Goal: Transaction & Acquisition: Purchase product/service

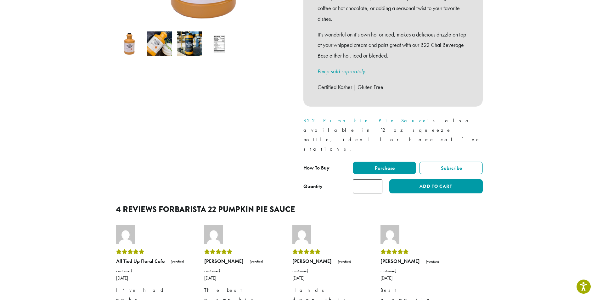
scroll to position [220, 0]
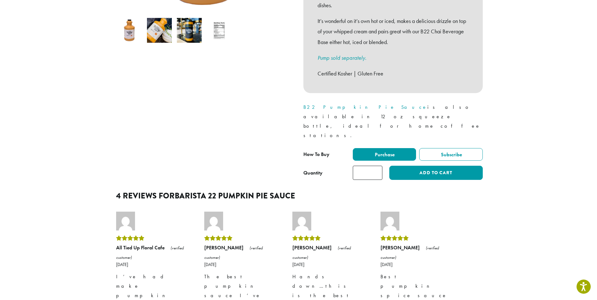
click at [371, 166] on input "*" at bounding box center [368, 173] width 30 height 14
drag, startPoint x: 371, startPoint y: 147, endPoint x: 363, endPoint y: 148, distance: 8.0
click at [363, 166] on input "*" at bounding box center [368, 173] width 30 height 14
type input "*"
click at [429, 166] on button "Add to cart" at bounding box center [435, 173] width 93 height 14
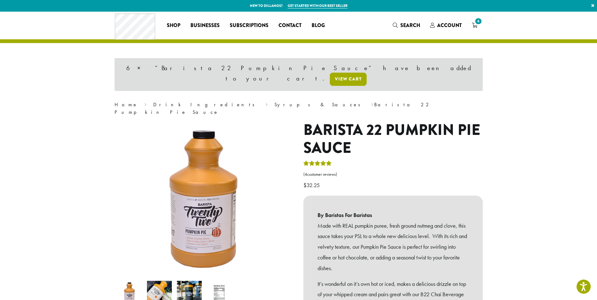
click at [366, 73] on link "View cart" at bounding box center [348, 79] width 37 height 13
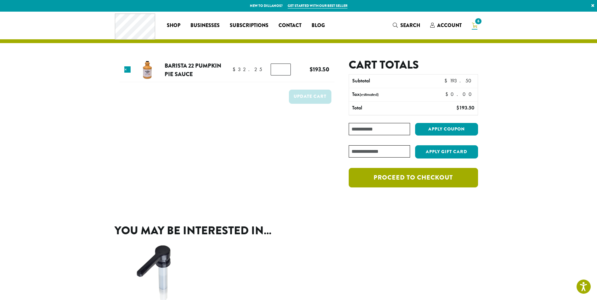
click at [389, 178] on link "Proceed to checkout" at bounding box center [412, 177] width 129 height 19
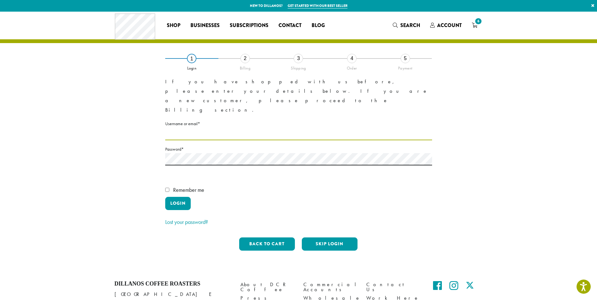
click at [208, 128] on input "Username or email * Required" at bounding box center [298, 134] width 267 height 12
type input "**********"
